Goal: Transaction & Acquisition: Purchase product/service

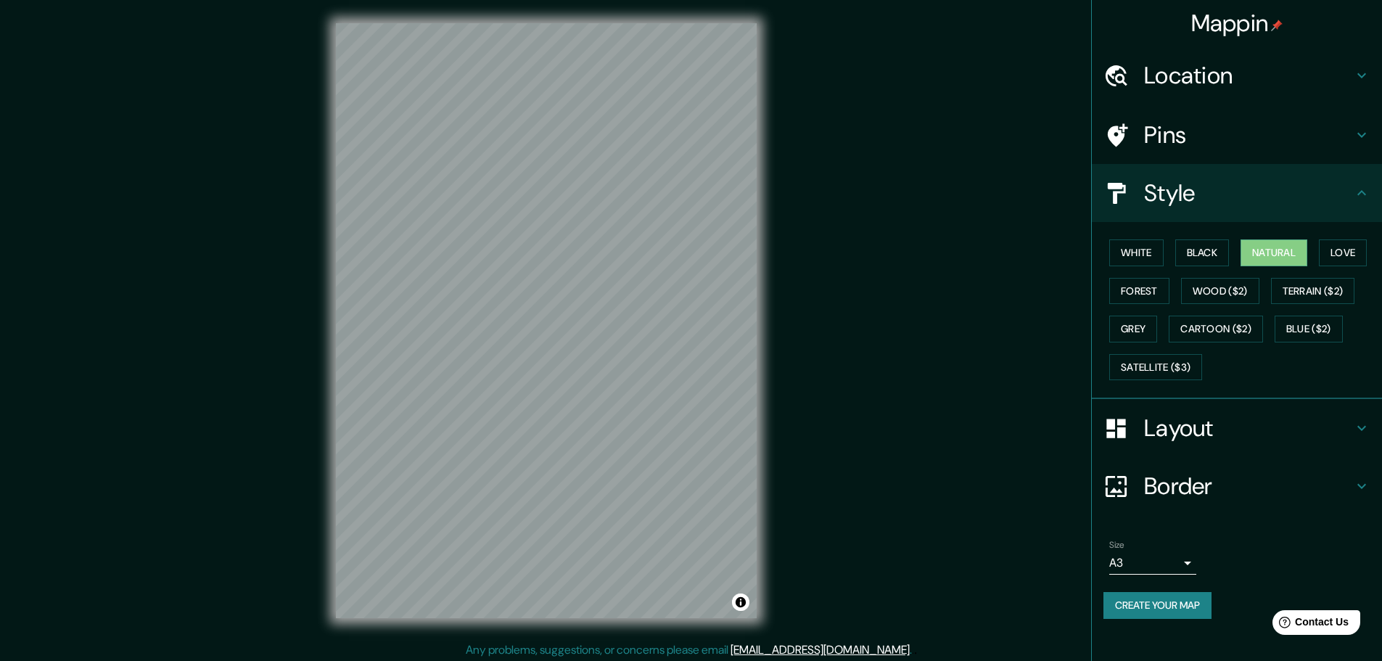
click at [1199, 250] on button "Black" at bounding box center [1202, 252] width 54 height 27
click at [1164, 611] on button "Create your map" at bounding box center [1157, 605] width 108 height 27
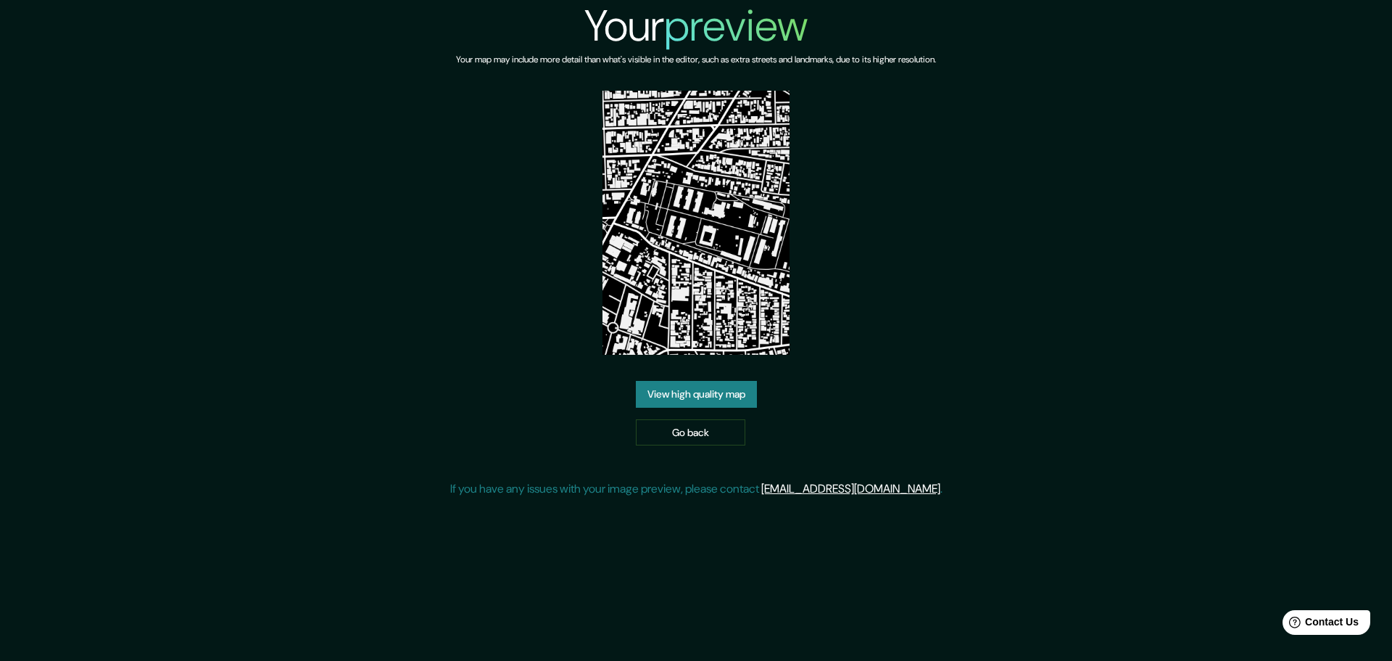
click at [722, 400] on link "View high quality map" at bounding box center [696, 394] width 121 height 27
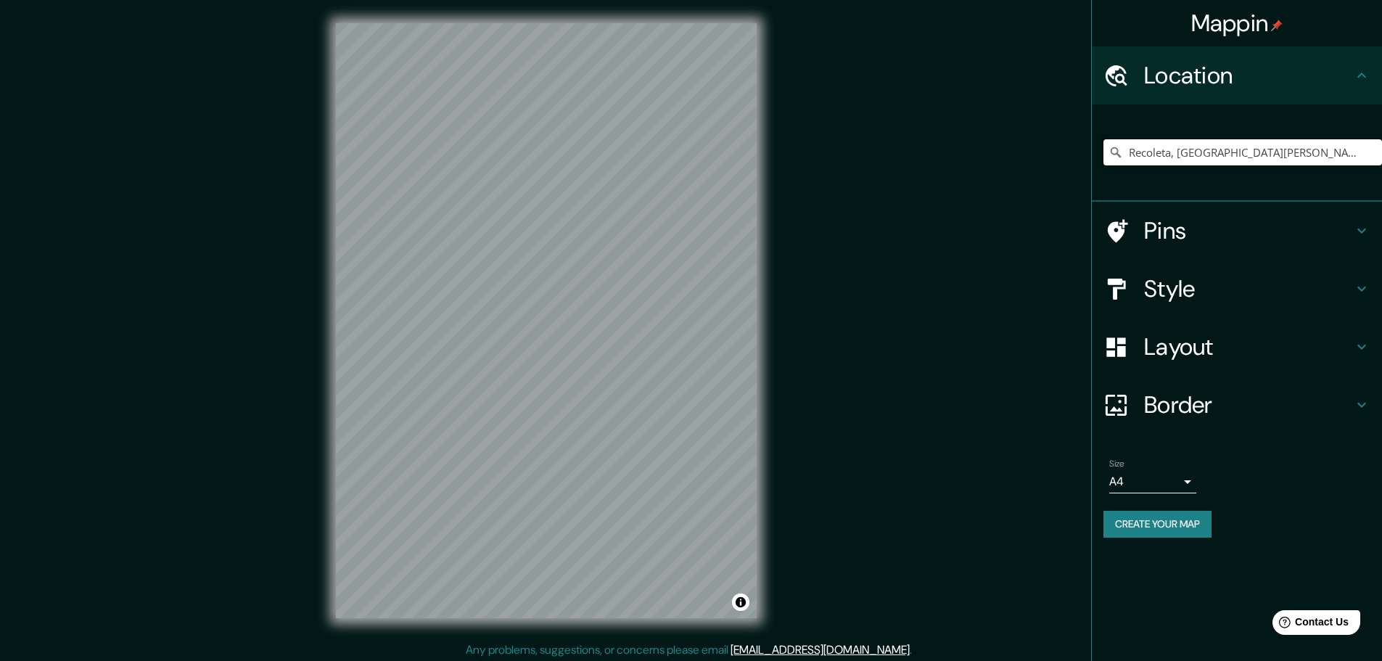
click at [1348, 155] on input "Recoleta, [GEOGRAPHIC_DATA][PERSON_NAME], [GEOGRAPHIC_DATA]" at bounding box center [1242, 152] width 278 height 26
click at [1348, 160] on input "Recoleta, [GEOGRAPHIC_DATA][PERSON_NAME], [GEOGRAPHIC_DATA]" at bounding box center [1242, 152] width 278 height 26
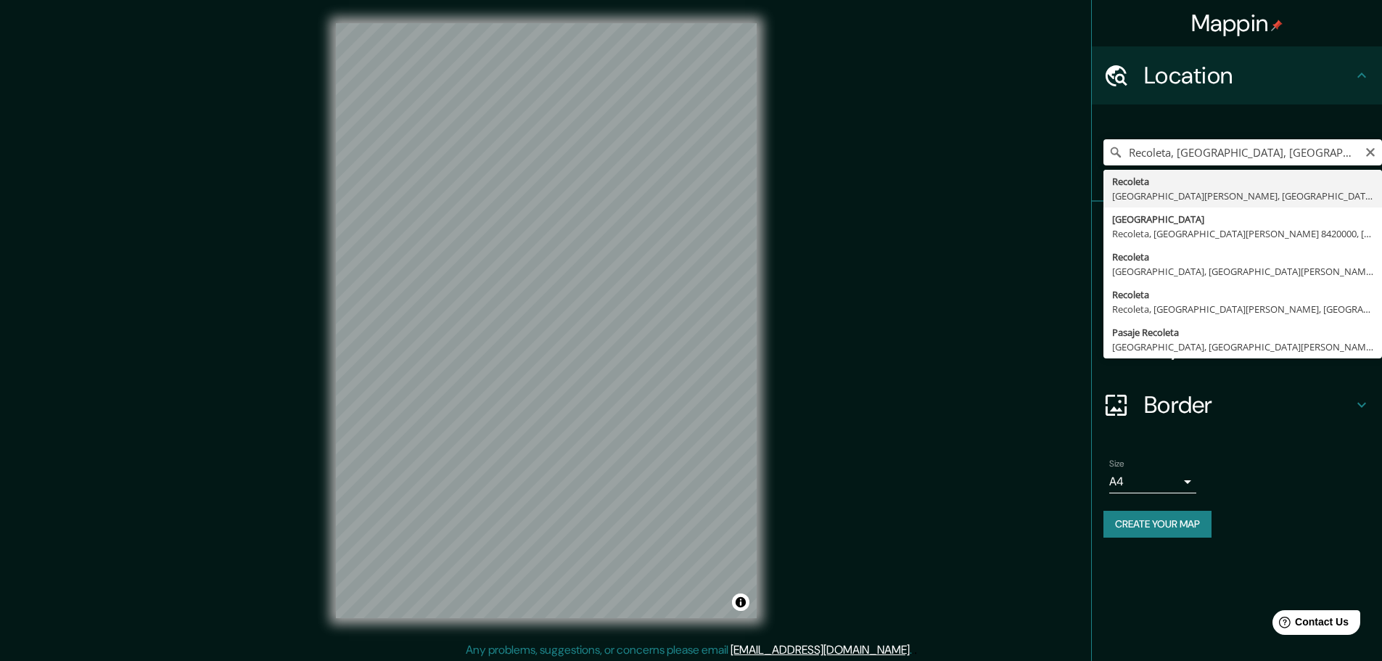
type input "Recoleta, [GEOGRAPHIC_DATA][PERSON_NAME], [GEOGRAPHIC_DATA]"
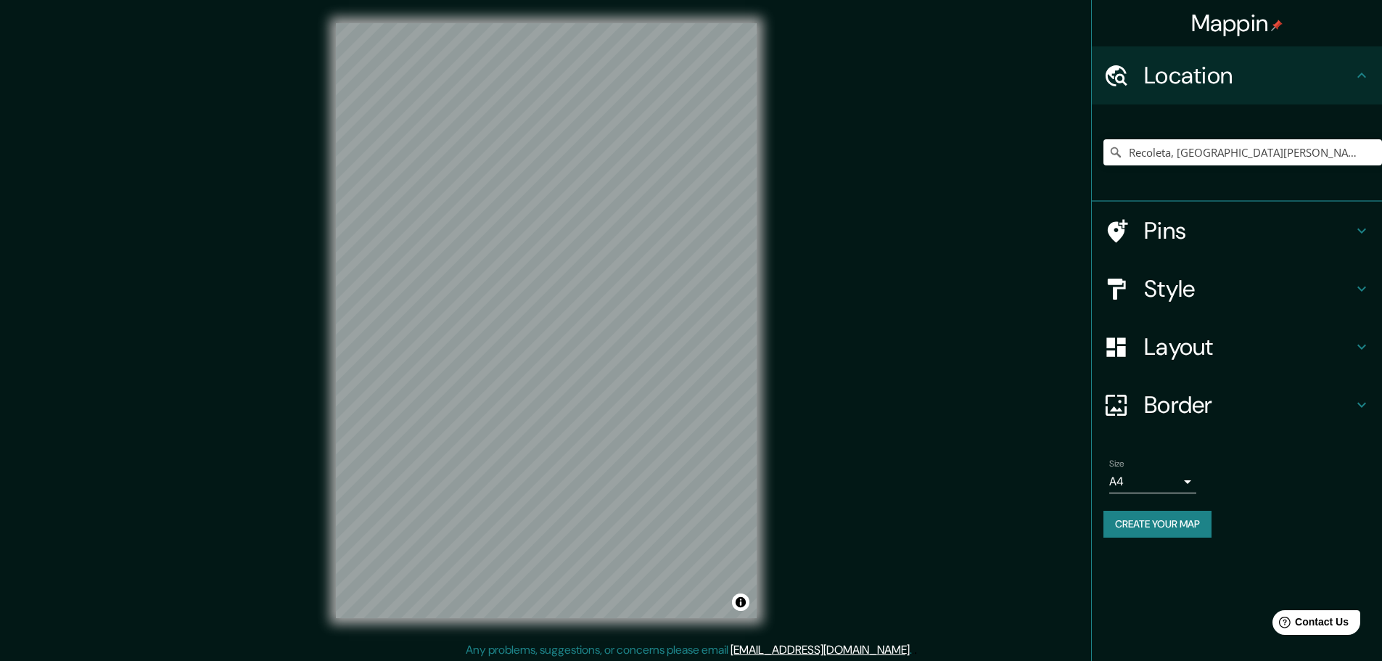
click at [1190, 287] on h4 "Style" at bounding box center [1248, 288] width 209 height 29
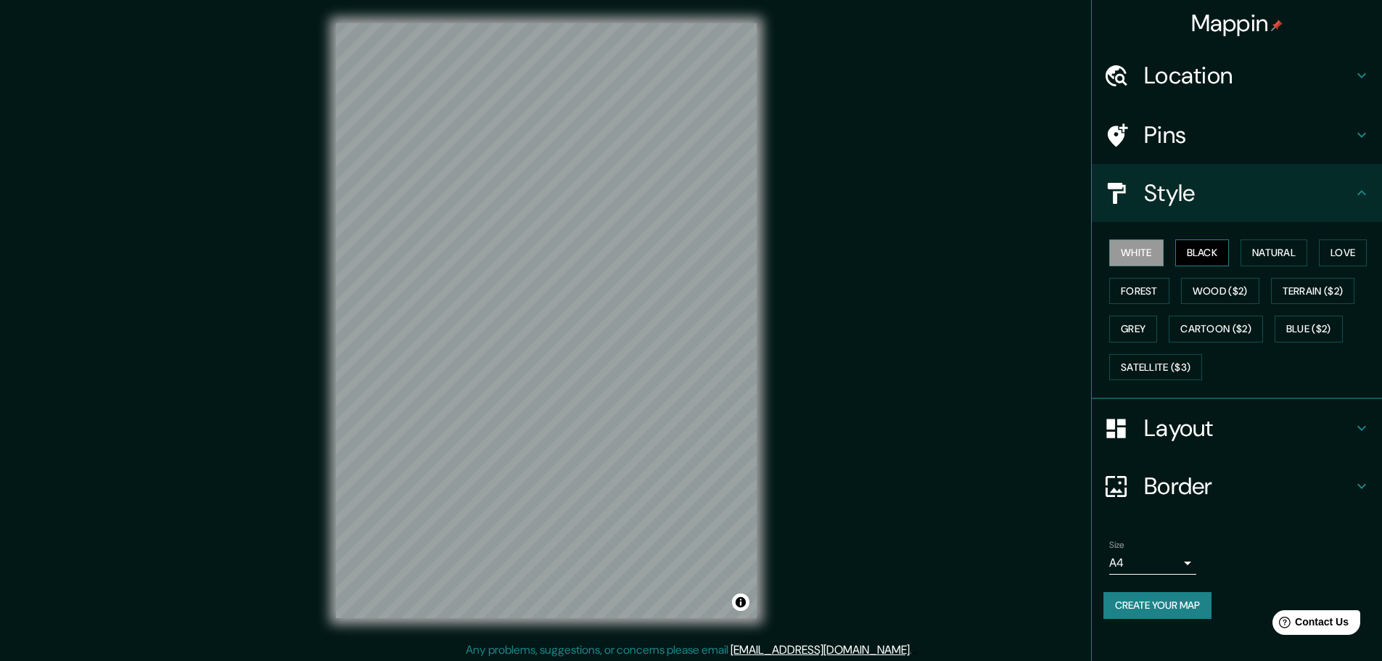
click at [1215, 244] on button "Black" at bounding box center [1202, 252] width 54 height 27
click at [550, 329] on div at bounding box center [551, 329] width 12 height 12
click at [1172, 565] on body "Mappin Location Recoleta, Región Metropolitana de Santiago, Chile Pins Style Wh…" at bounding box center [691, 330] width 1382 height 661
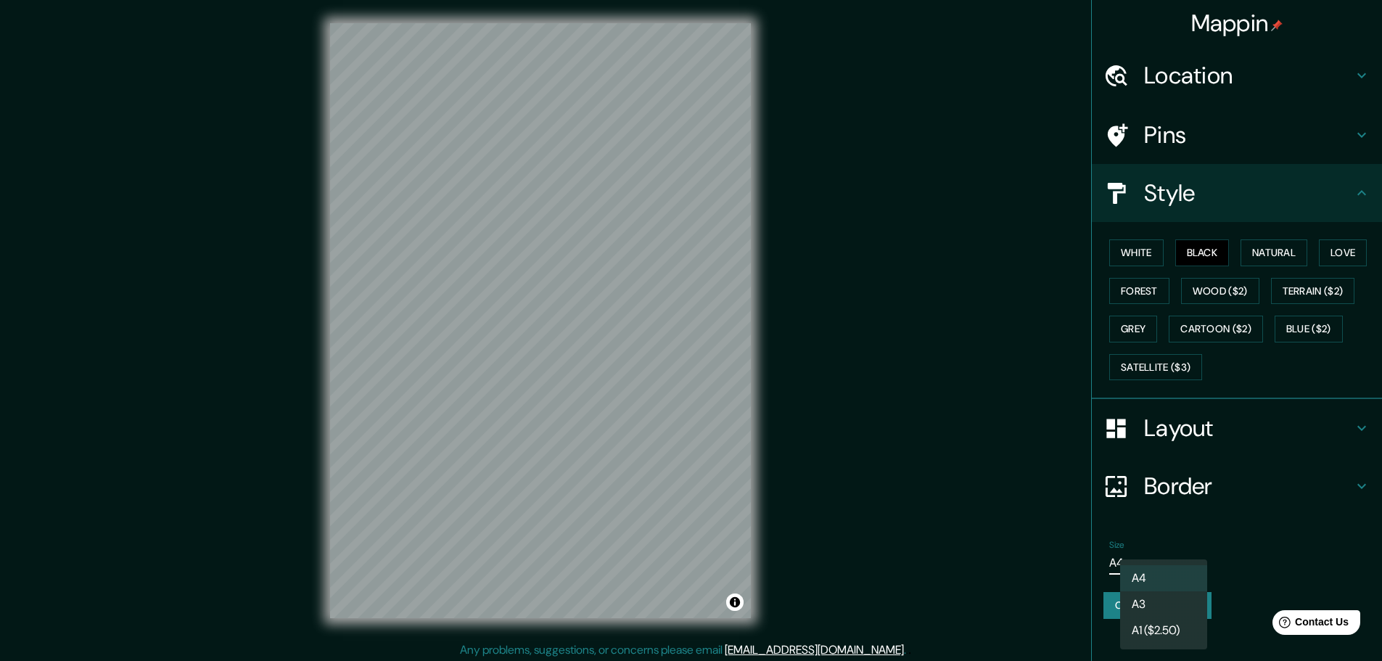
click at [1172, 565] on div "A4 A3 A1 ($2.50)" at bounding box center [691, 330] width 1382 height 661
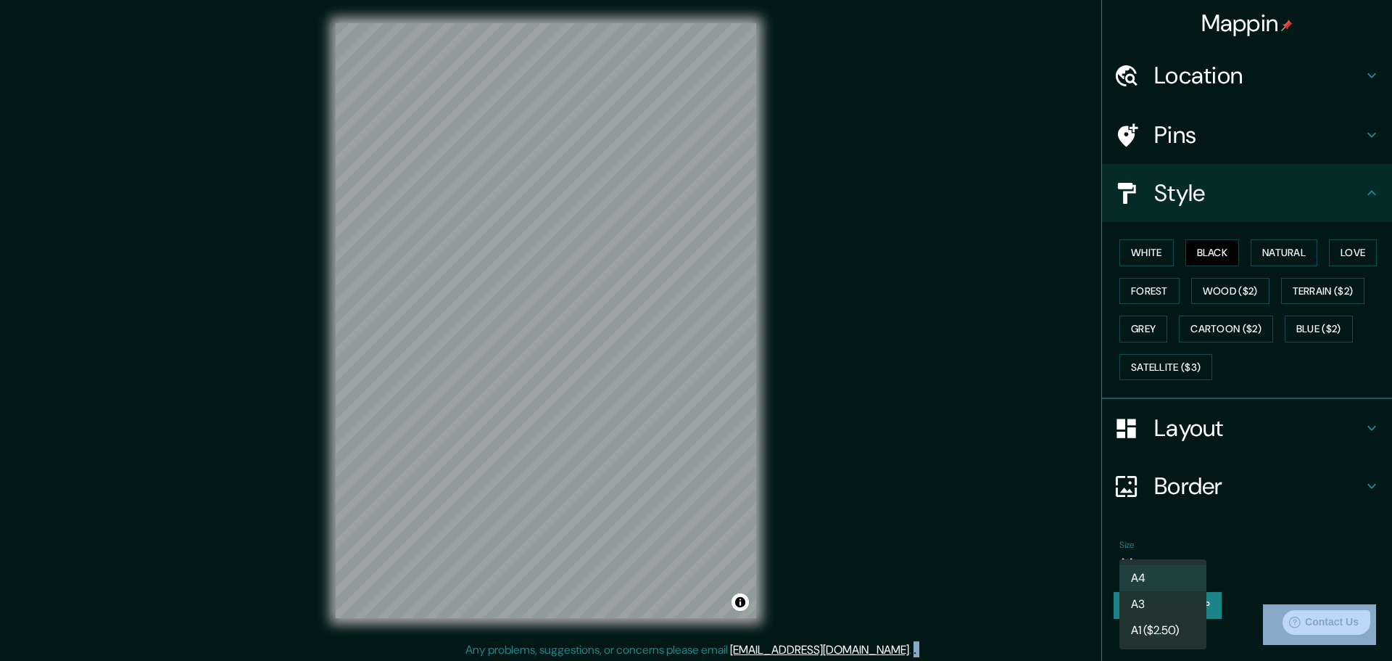
click at [1250, 529] on div at bounding box center [696, 330] width 1392 height 661
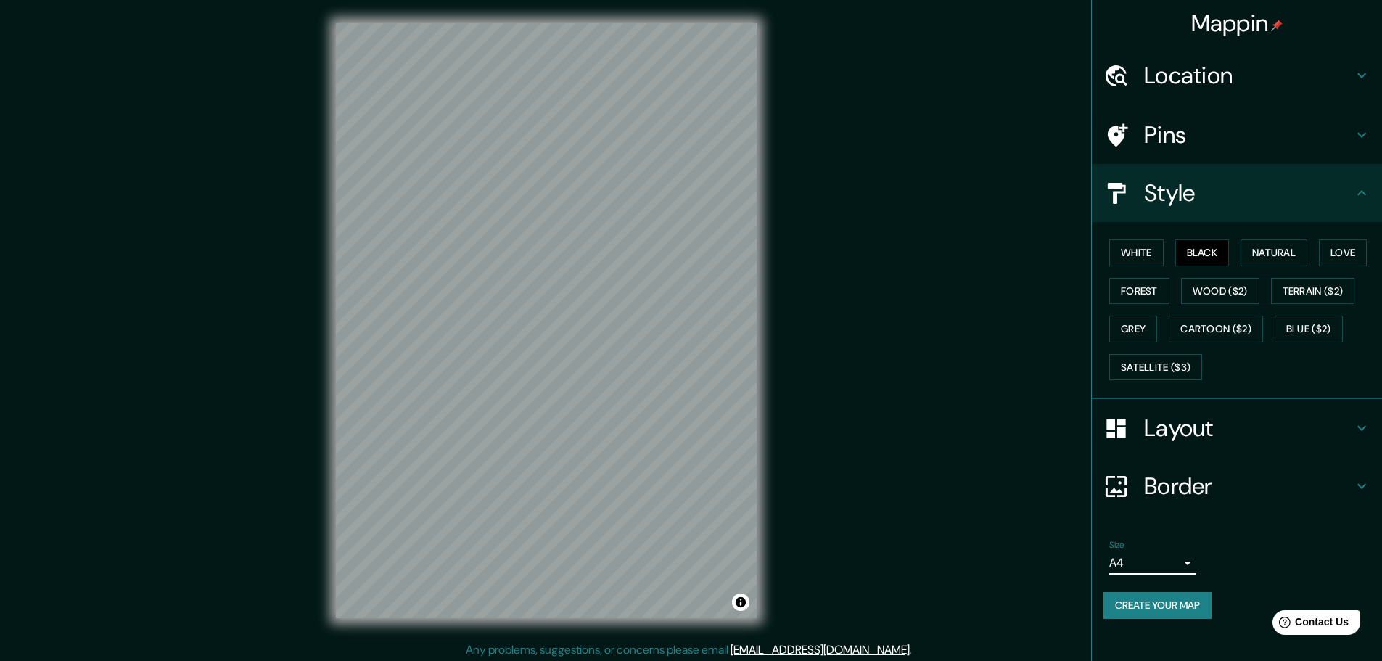
click at [1154, 562] on body "Mappin Location Recoleta, Región Metropolitana de Santiago, Chile Pins Style Wh…" at bounding box center [691, 330] width 1382 height 661
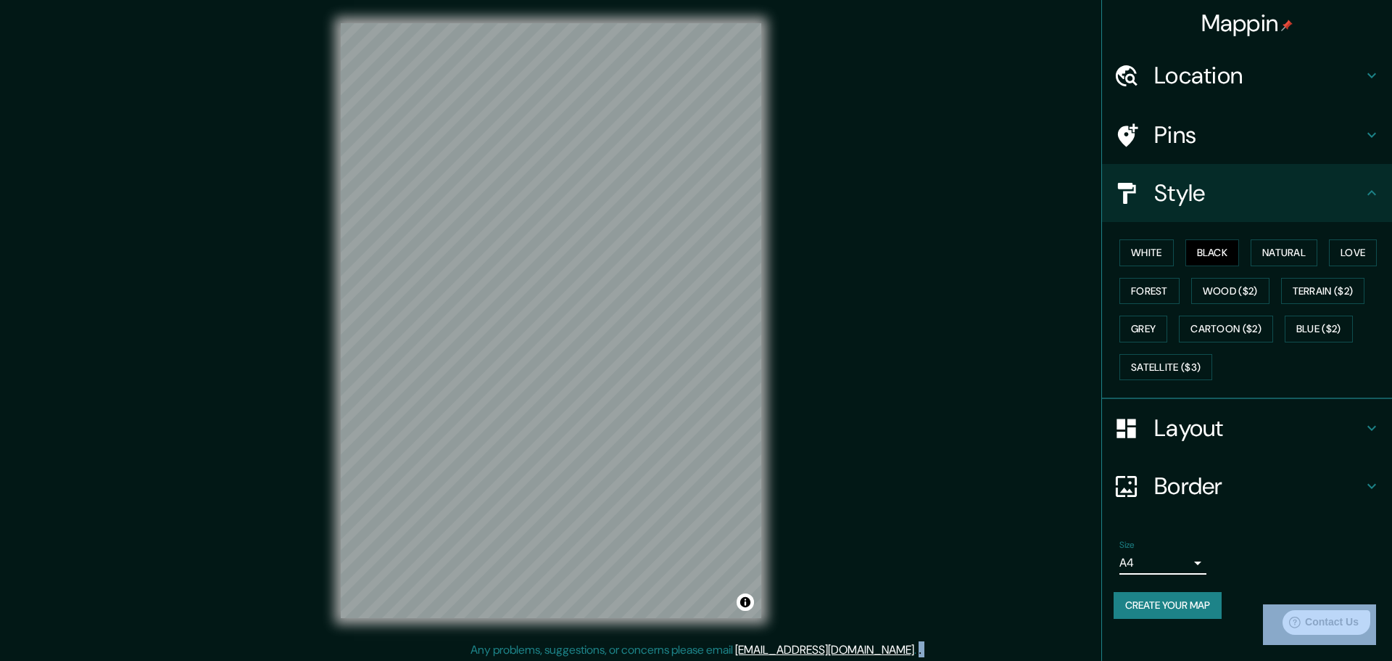
click at [1149, 566] on body "Mappin Location Recoleta, Región Metropolitana de Santiago, Chile Pins Style Wh…" at bounding box center [696, 330] width 1392 height 661
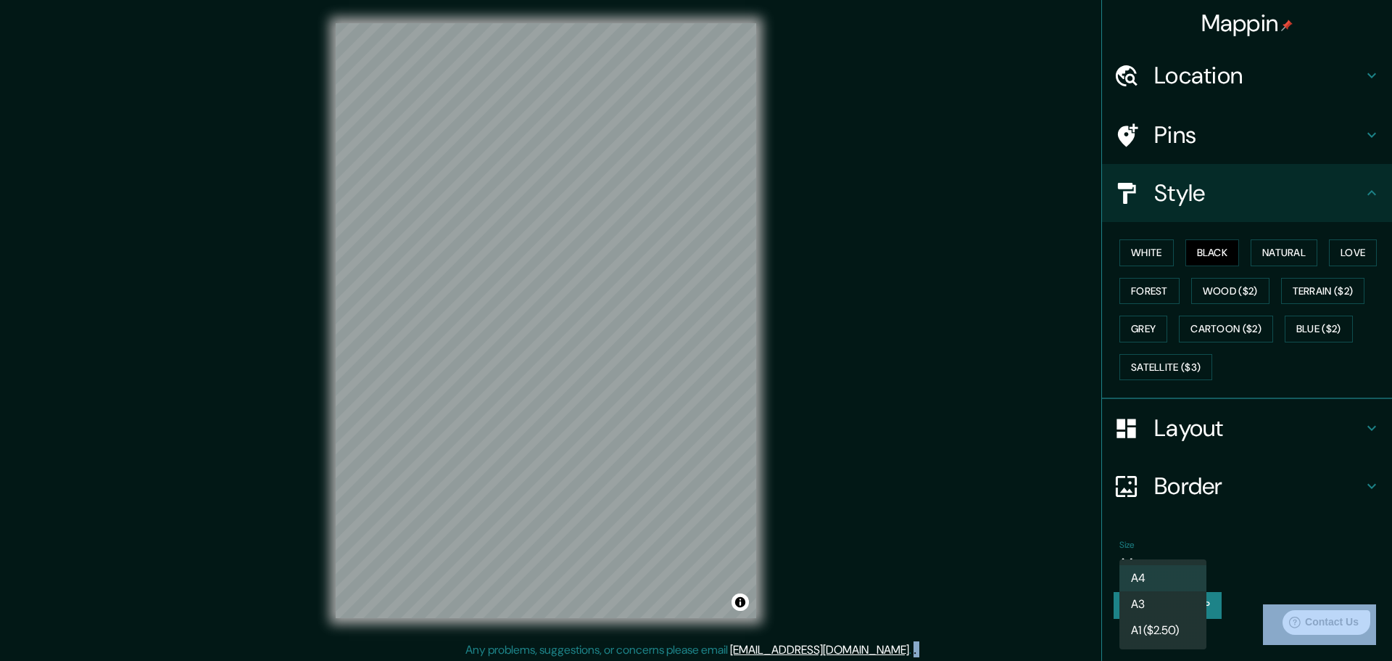
click at [1163, 605] on li "A3" at bounding box center [1163, 604] width 87 height 26
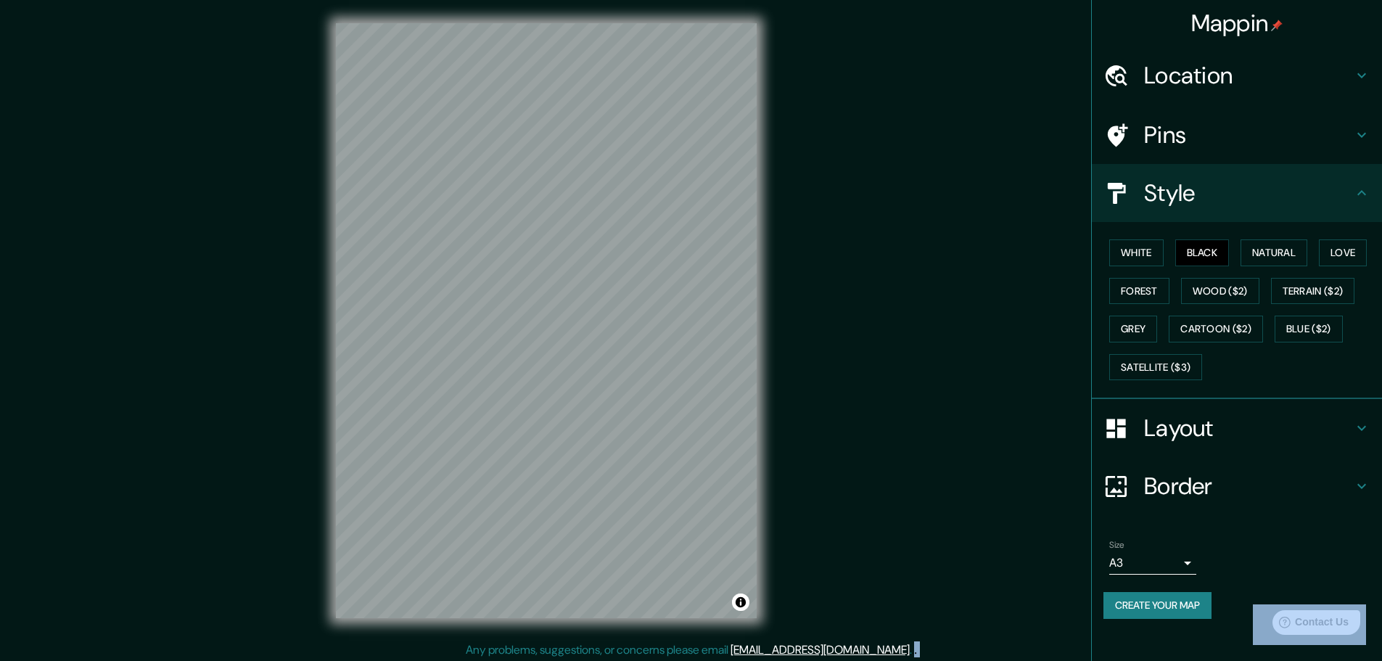
click at [808, 418] on div "Mappin Location Recoleta, Región Metropolitana de Santiago, Chile Pins Style Wh…" at bounding box center [691, 332] width 1382 height 664
click at [1180, 610] on button "Create your map" at bounding box center [1157, 605] width 108 height 27
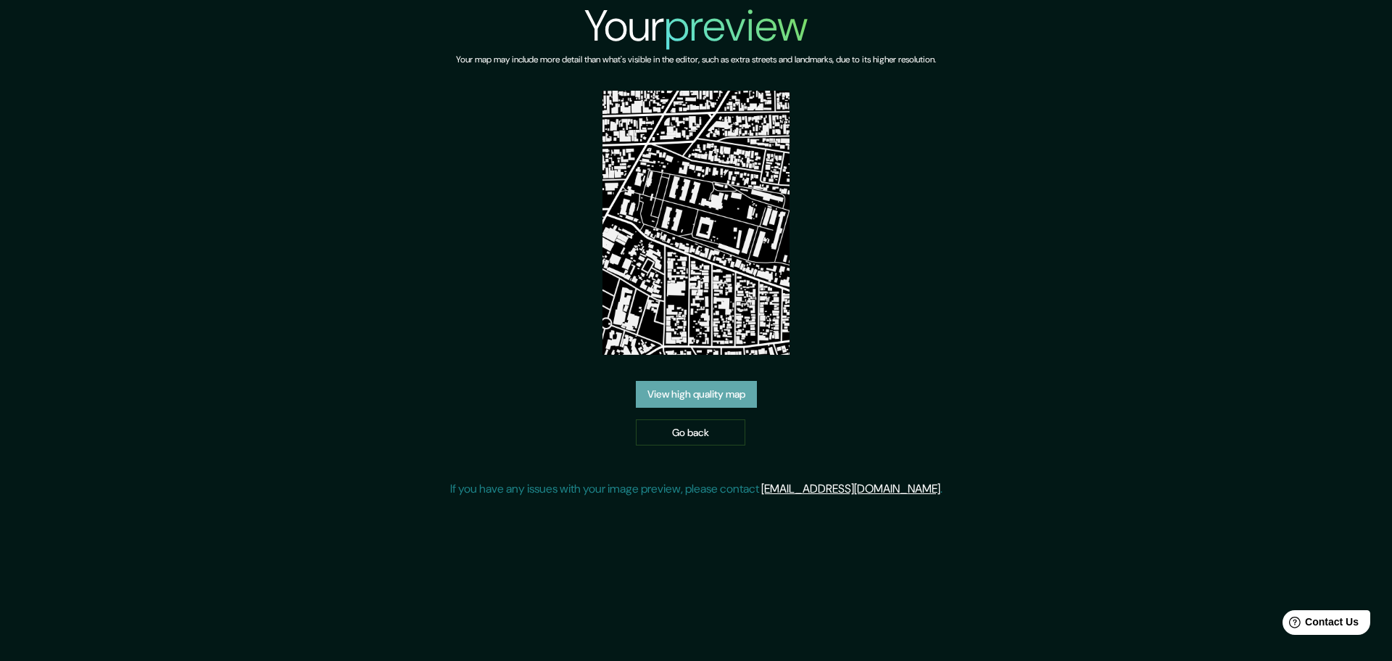
click at [737, 395] on link "View high quality map" at bounding box center [696, 394] width 121 height 27
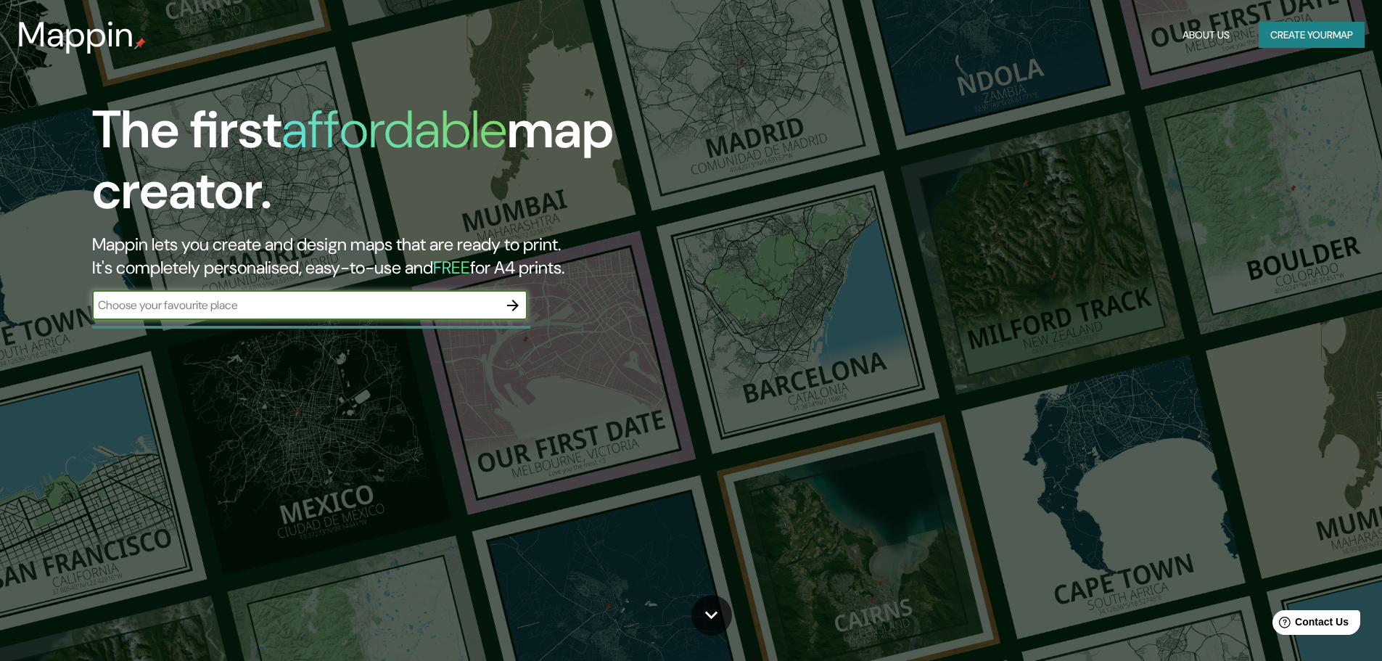
click at [459, 312] on input "text" at bounding box center [295, 305] width 406 height 17
type input "recoleta santiago"
click at [522, 311] on button "button" at bounding box center [512, 305] width 29 height 29
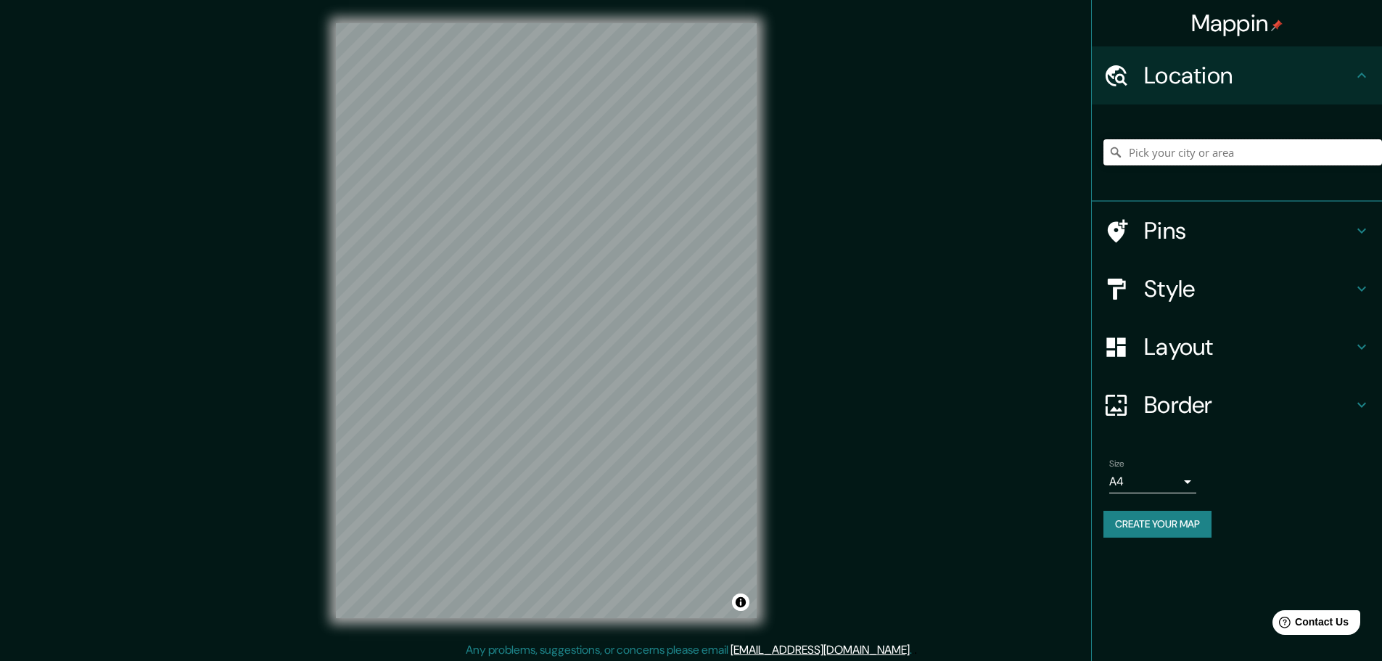
click at [1161, 154] on input "Pick your city or area" at bounding box center [1242, 152] width 278 height 26
type input "Recoleta, [GEOGRAPHIC_DATA], [GEOGRAPHIC_DATA]"
click at [1202, 289] on h4 "Style" at bounding box center [1248, 288] width 209 height 29
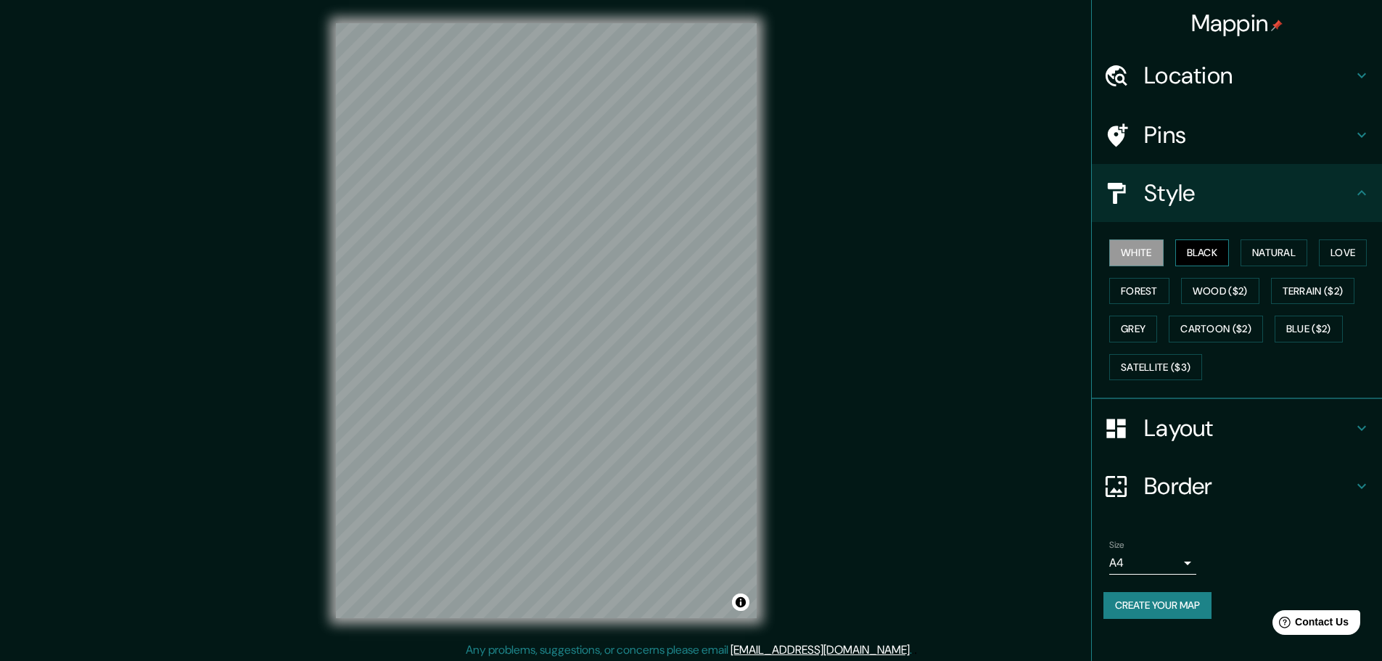
click at [1216, 258] on button "Black" at bounding box center [1202, 252] width 54 height 27
click at [1188, 573] on body "Mappin Location Recoleta, Región Metropolitana de Santiago, Chile Recoleta Regi…" at bounding box center [691, 330] width 1382 height 661
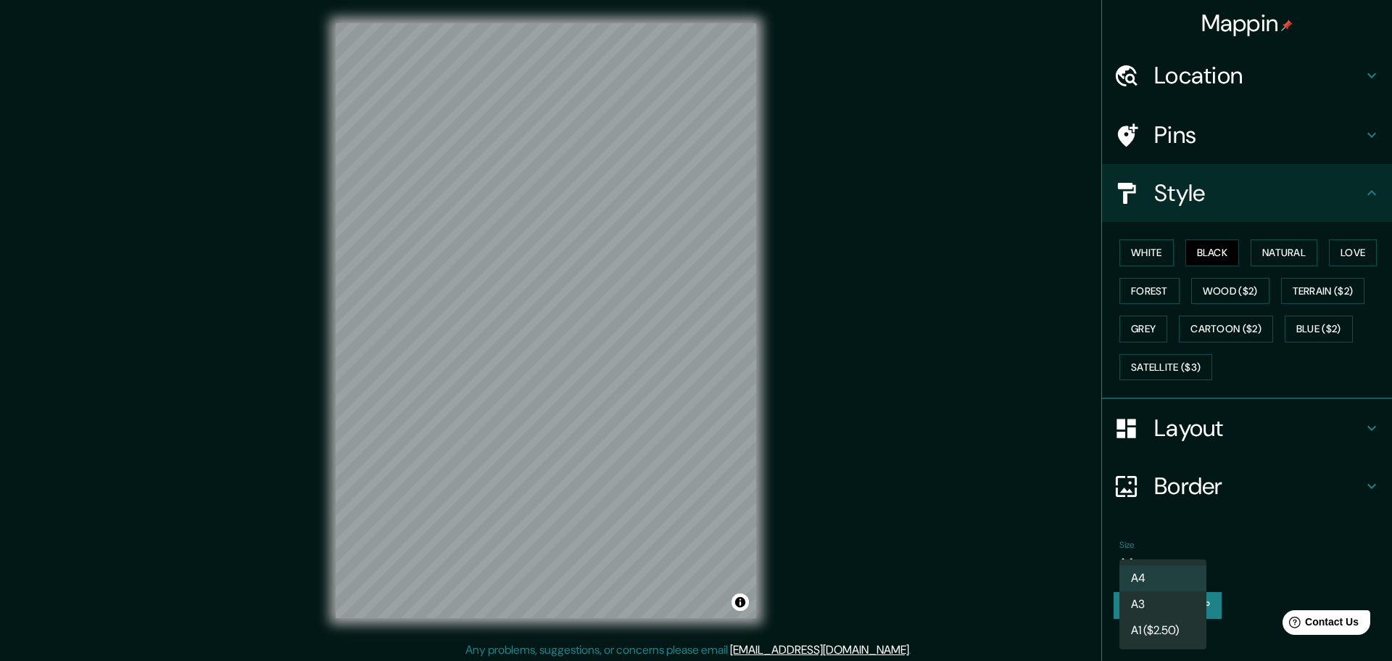
click at [1157, 601] on li "A3" at bounding box center [1163, 604] width 87 height 26
type input "a4"
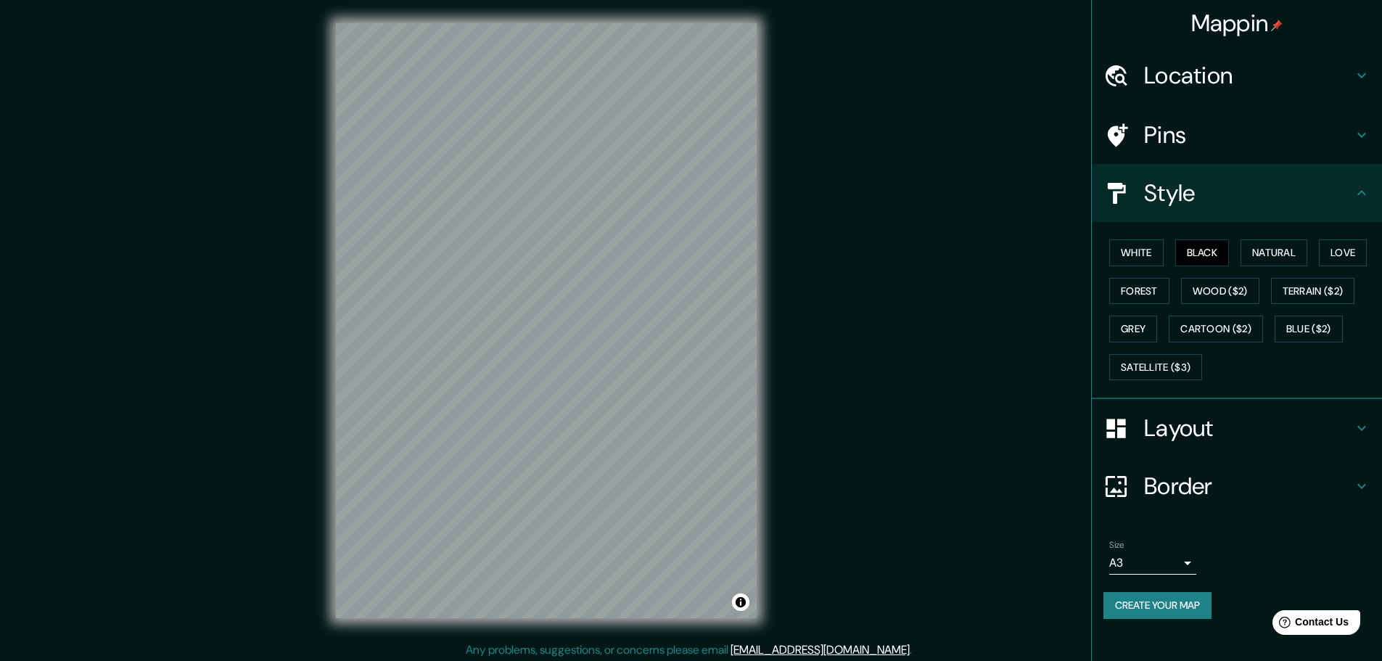
click at [1184, 600] on button "Create your map" at bounding box center [1157, 605] width 108 height 27
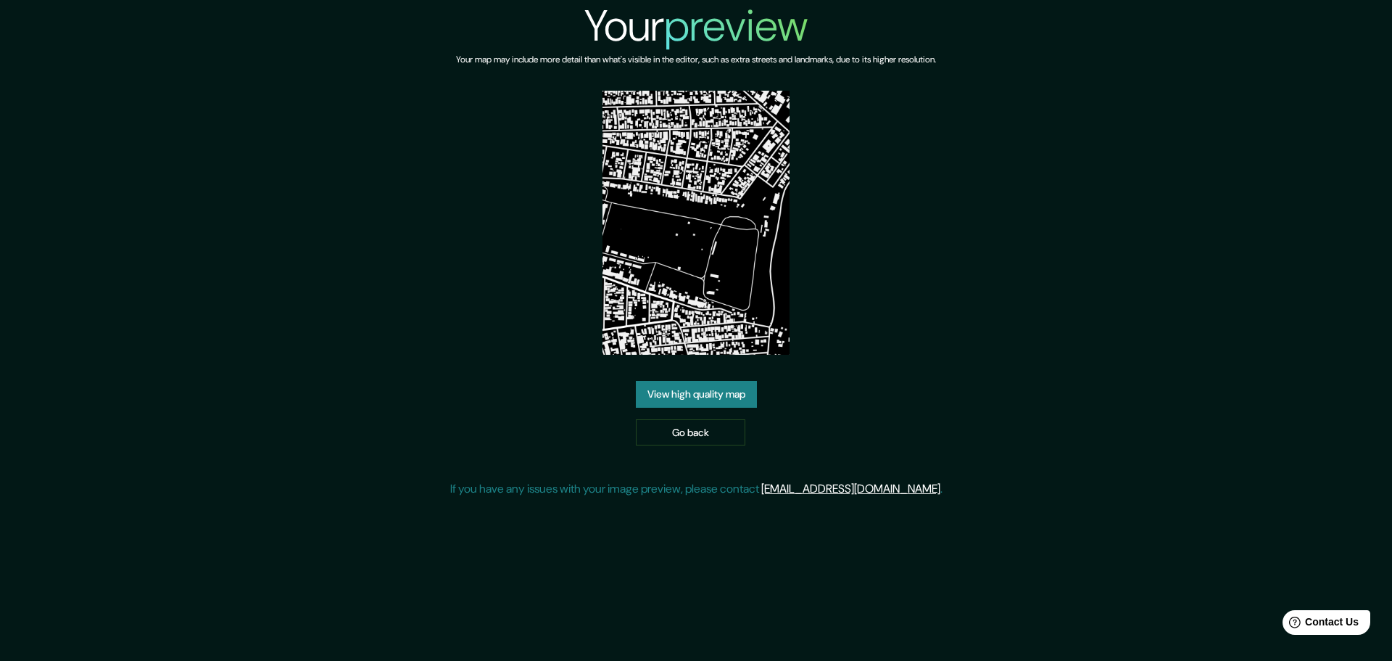
click at [741, 399] on link "View high quality map" at bounding box center [696, 394] width 121 height 27
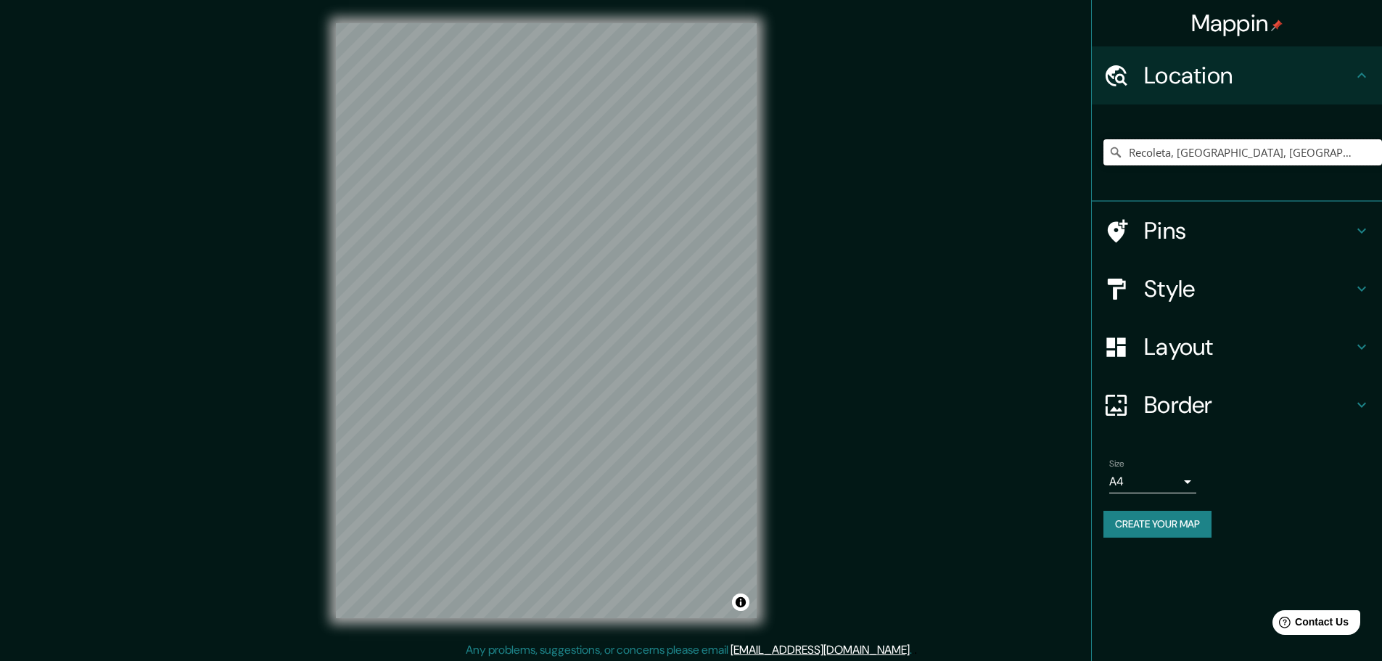
click at [1205, 152] on input "Recoleta, [GEOGRAPHIC_DATA], [GEOGRAPHIC_DATA]" at bounding box center [1242, 152] width 278 height 26
click at [1344, 159] on input "Recoleta, [GEOGRAPHIC_DATA], [GEOGRAPHIC_DATA]" at bounding box center [1242, 152] width 278 height 26
click at [1343, 154] on input "Recoleta, [GEOGRAPHIC_DATA], [GEOGRAPHIC_DATA]" at bounding box center [1242, 152] width 278 height 26
type input "Recoleta, [GEOGRAPHIC_DATA], [GEOGRAPHIC_DATA]"
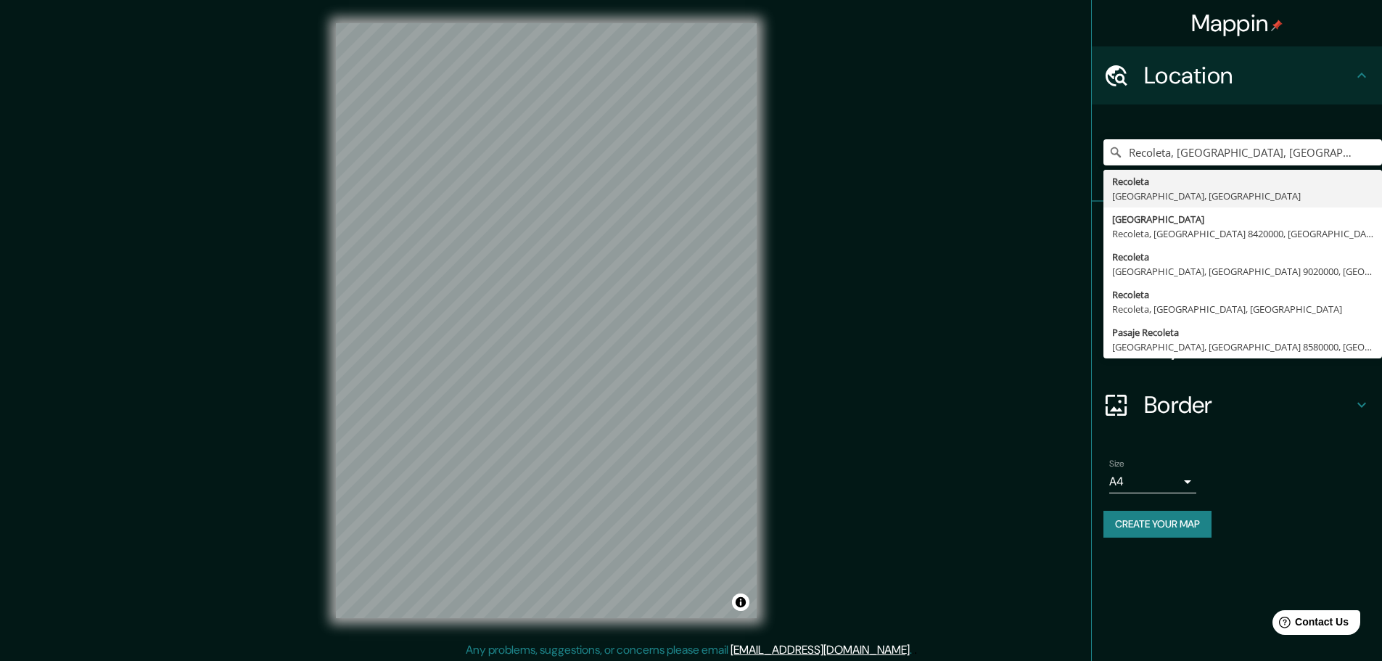
click at [1159, 487] on body "Mappin Location Recoleta, [GEOGRAPHIC_DATA], [GEOGRAPHIC_DATA] Recoleta [GEOGRA…" at bounding box center [691, 330] width 1382 height 661
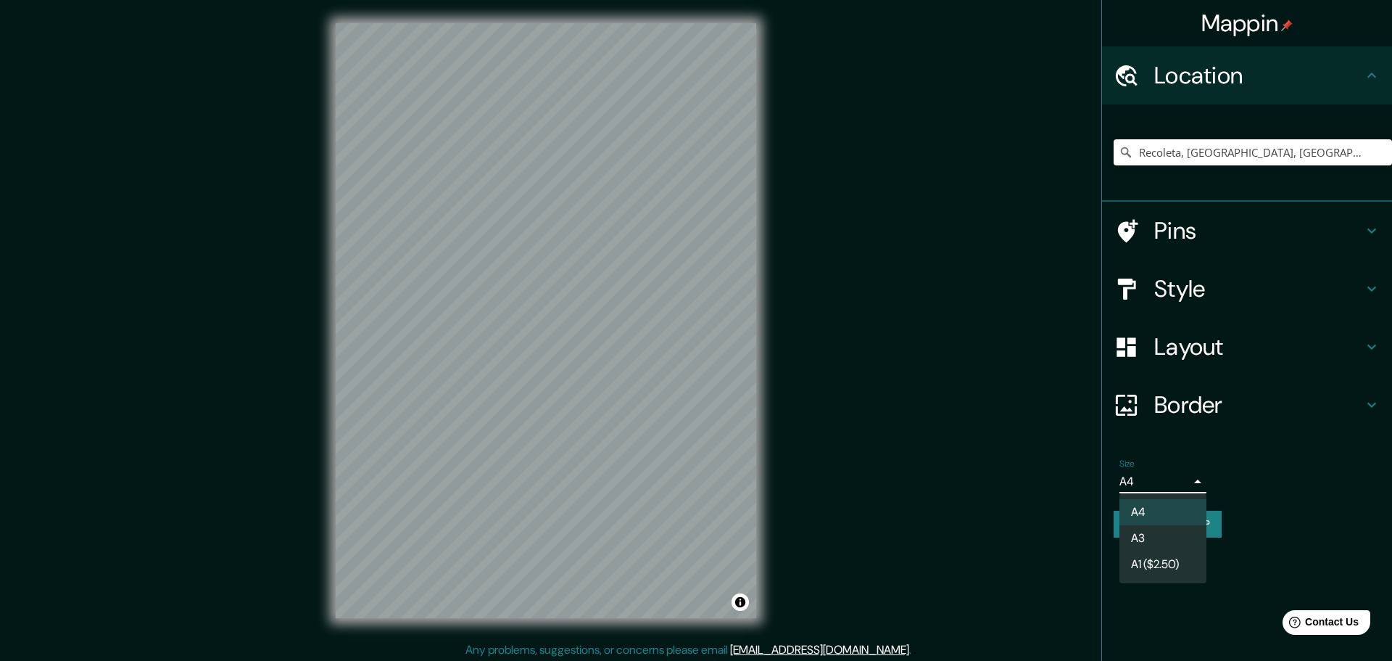
click at [1166, 540] on li "A3" at bounding box center [1163, 538] width 87 height 26
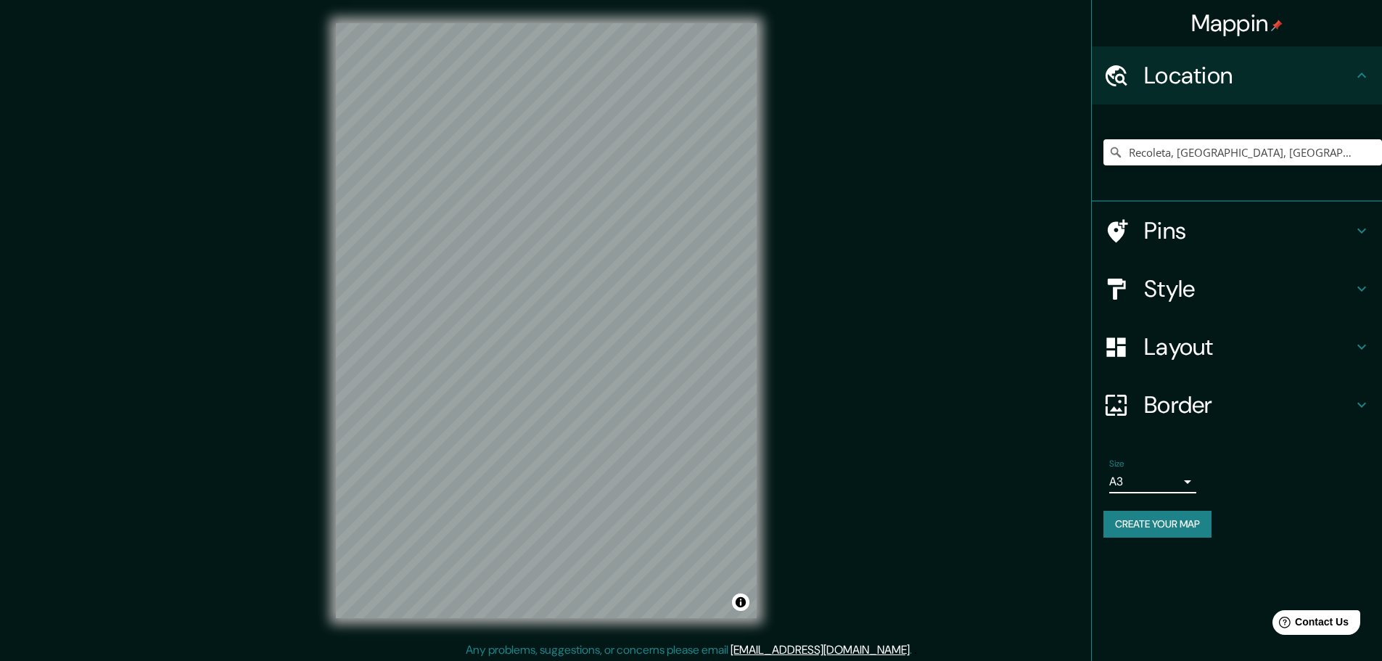
click at [1194, 303] on h4 "Style" at bounding box center [1248, 288] width 209 height 29
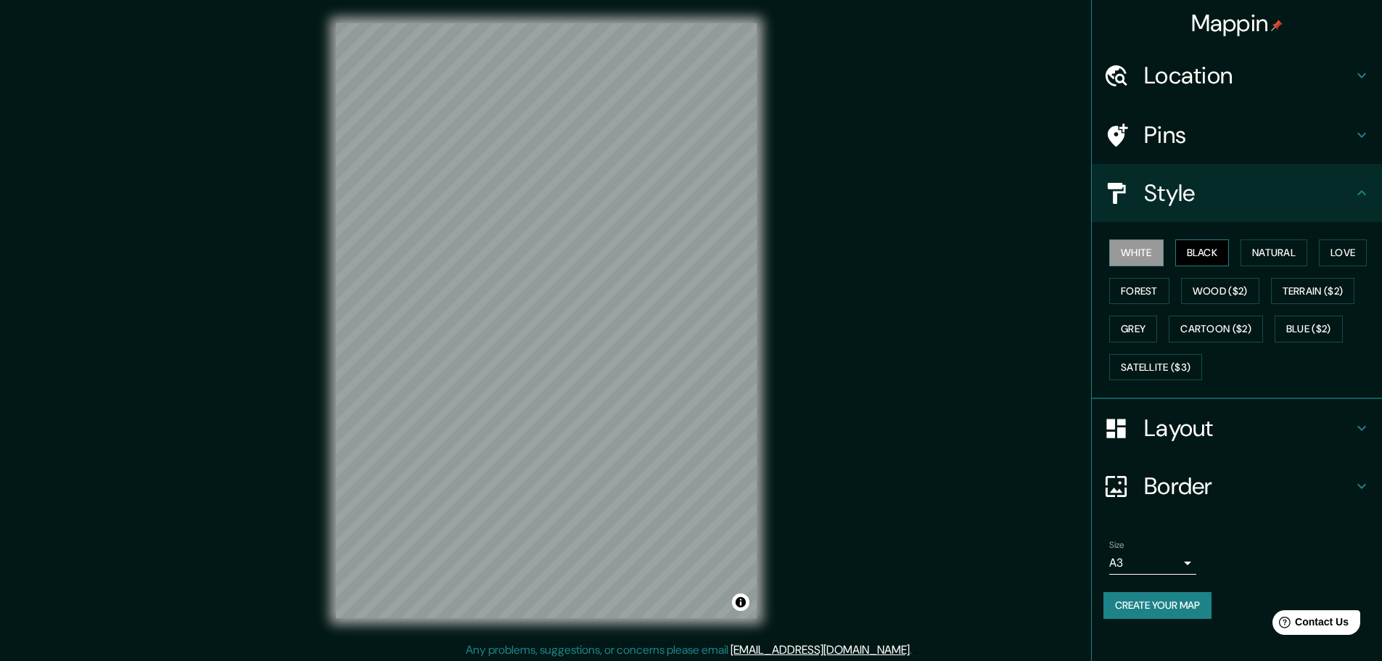
click at [1209, 252] on button "Black" at bounding box center [1202, 252] width 54 height 27
click at [1186, 607] on button "Create your map" at bounding box center [1157, 605] width 108 height 27
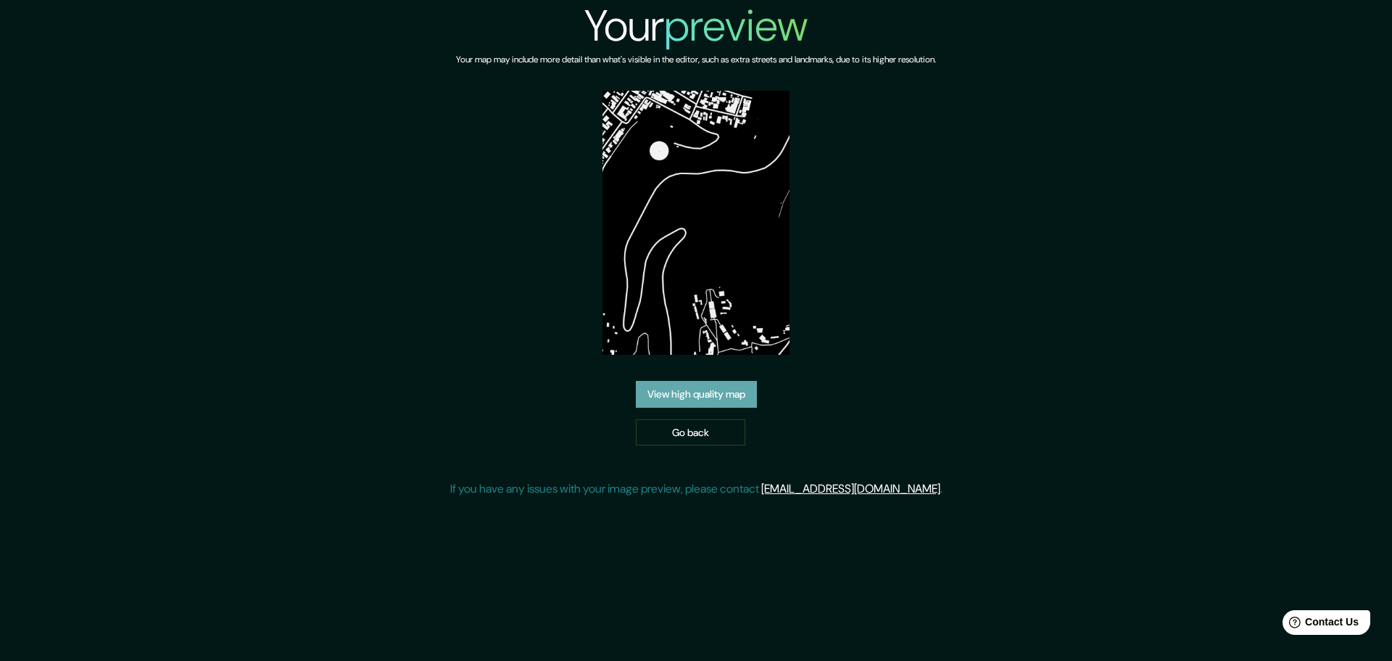
click at [727, 401] on link "View high quality map" at bounding box center [696, 394] width 121 height 27
